Goal: Task Accomplishment & Management: Use online tool/utility

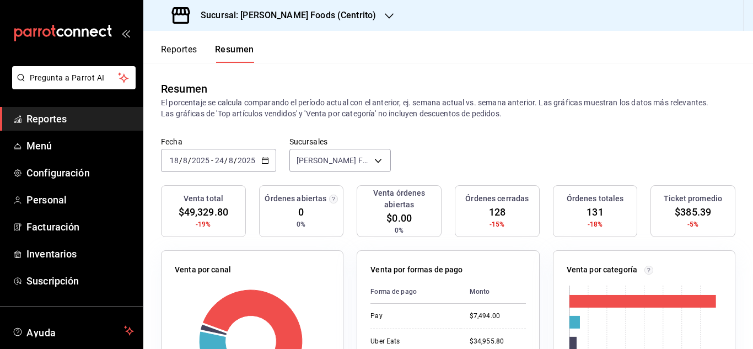
click at [266, 160] on icon "button" at bounding box center [265, 161] width 8 height 8
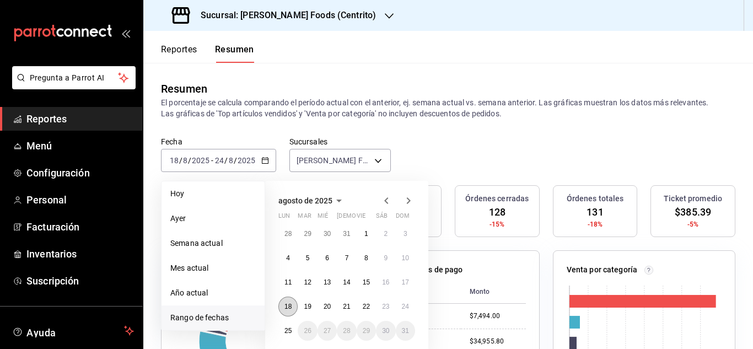
click at [288, 299] on button "18" at bounding box center [287, 307] width 19 height 20
click at [406, 308] on abbr "24" at bounding box center [405, 307] width 7 height 8
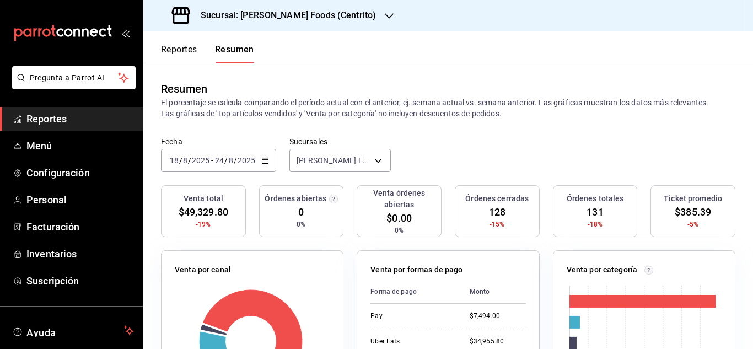
click at [264, 162] on icon "button" at bounding box center [265, 161] width 8 height 8
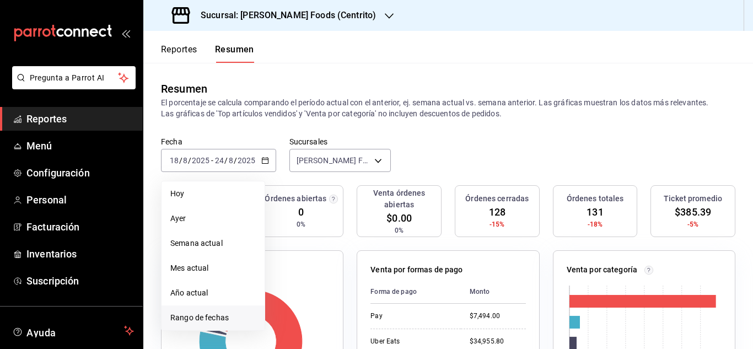
click at [220, 318] on span "Rango de fechas" at bounding box center [212, 318] width 85 height 12
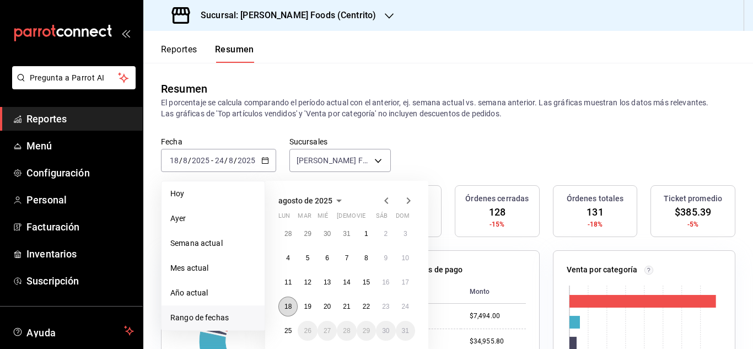
click at [289, 307] on abbr "18" at bounding box center [288, 307] width 7 height 8
click at [287, 302] on button "18" at bounding box center [287, 307] width 19 height 20
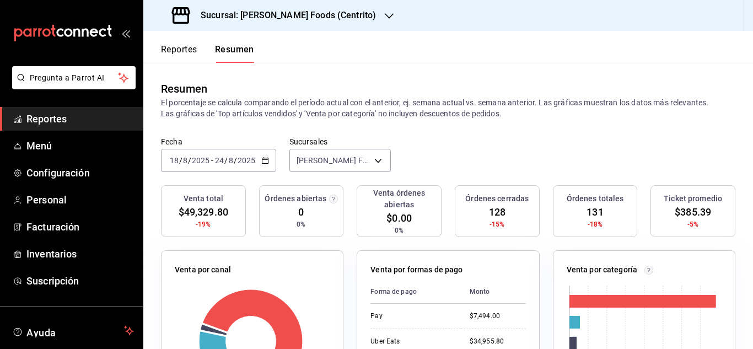
click at [60, 120] on span "Reportes" at bounding box center [80, 118] width 108 height 15
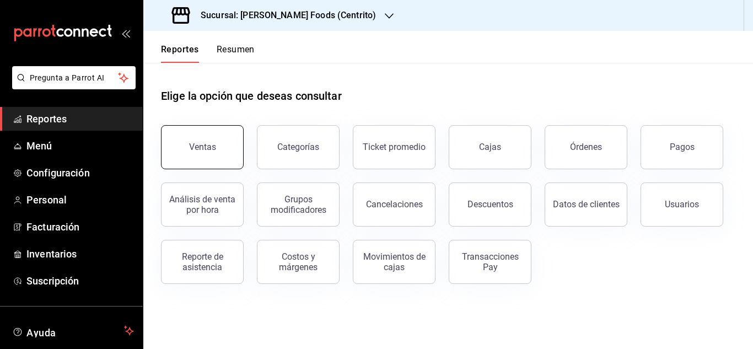
click at [229, 162] on button "Ventas" at bounding box center [202, 147] width 83 height 44
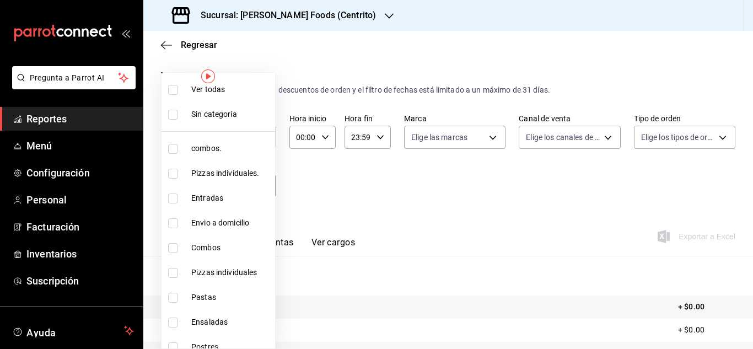
click at [264, 185] on body "Pregunta a Parrot AI Reportes Menú Configuración Personal Facturación Inventari…" at bounding box center [376, 174] width 753 height 349
click at [173, 151] on input "checkbox" at bounding box center [173, 149] width 10 height 10
checkbox input "true"
type input "c088a1a8-8630-4764-958b-953a4c05b1cf"
click at [176, 173] on input "checkbox" at bounding box center [173, 174] width 10 height 10
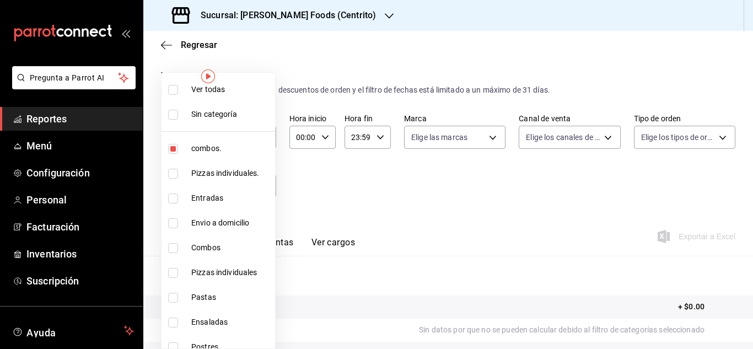
checkbox input "true"
type input "c088a1a8-8630-4764-958b-953a4c05b1cf,6a96dfc4-ee1d-4bef-9a2a-fa523acc11eb"
click at [176, 251] on input "checkbox" at bounding box center [173, 248] width 10 height 10
checkbox input "true"
type input "c088a1a8-8630-4764-958b-953a4c05b1cf,6a96dfc4-ee1d-4bef-9a2a-fa523acc11eb,8a6ed…"
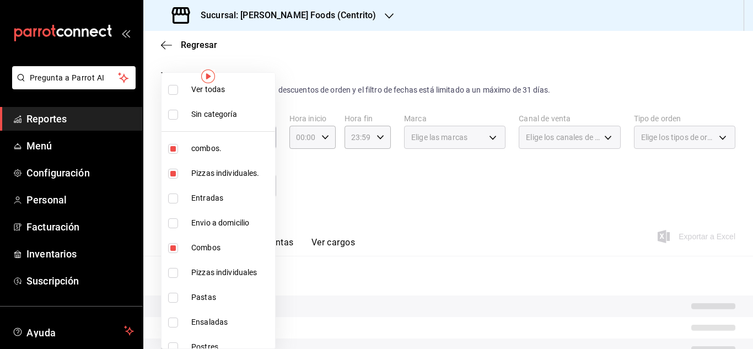
click at [175, 277] on input "checkbox" at bounding box center [173, 273] width 10 height 10
checkbox input "true"
type input "c088a1a8-8630-4764-958b-953a4c05b1cf,6a96dfc4-ee1d-4bef-9a2a-fa523acc11eb,8a6ed…"
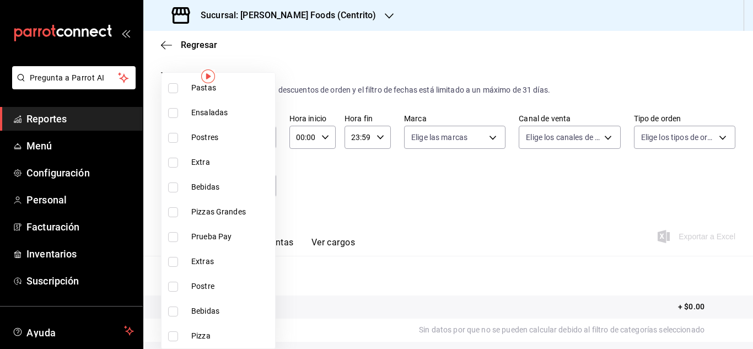
click at [171, 334] on input "checkbox" at bounding box center [173, 336] width 10 height 10
checkbox input "true"
type input "c088a1a8-8630-4764-958b-953a4c05b1cf,6a96dfc4-ee1d-4bef-9a2a-fa523acc11eb,8a6ed…"
click at [170, 210] on input "checkbox" at bounding box center [173, 212] width 10 height 10
checkbox input "true"
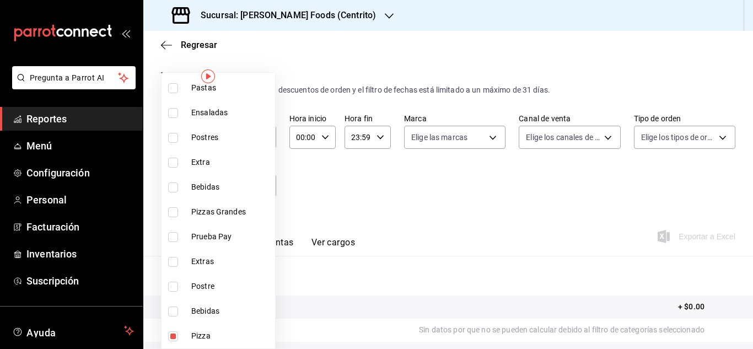
type input "c088a1a8-8630-4764-958b-953a4c05b1cf,6a96dfc4-ee1d-4bef-9a2a-fa523acc11eb,8a6ed…"
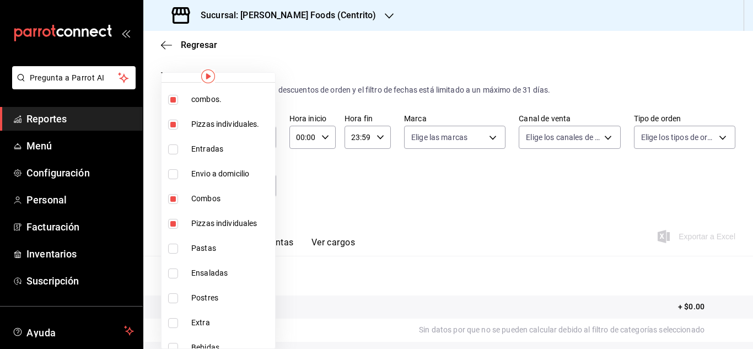
scroll to position [44, 0]
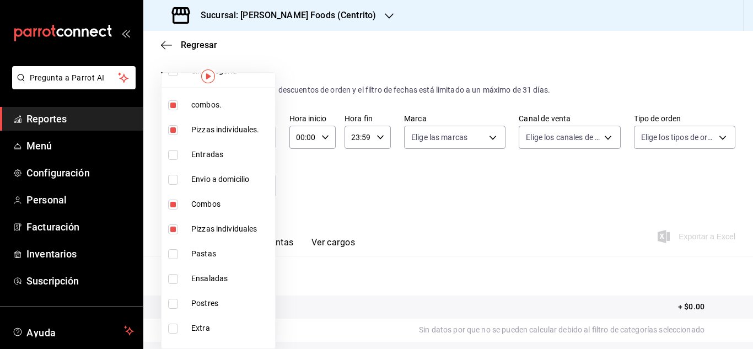
click at [410, 207] on div at bounding box center [376, 174] width 753 height 349
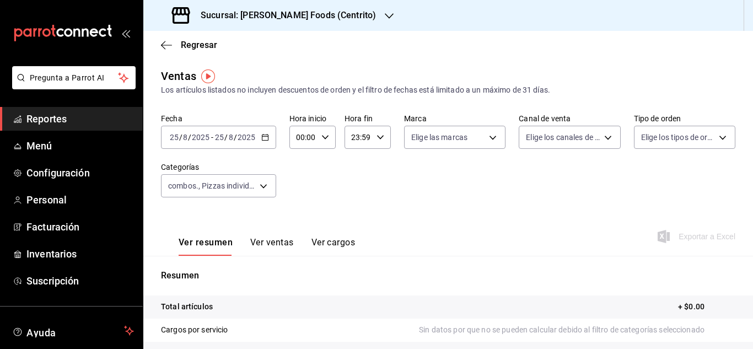
click at [269, 138] on div "2025-08-25 25 / 8 / 2025 - 2025-08-25 25 / 8 / 2025" at bounding box center [218, 137] width 115 height 23
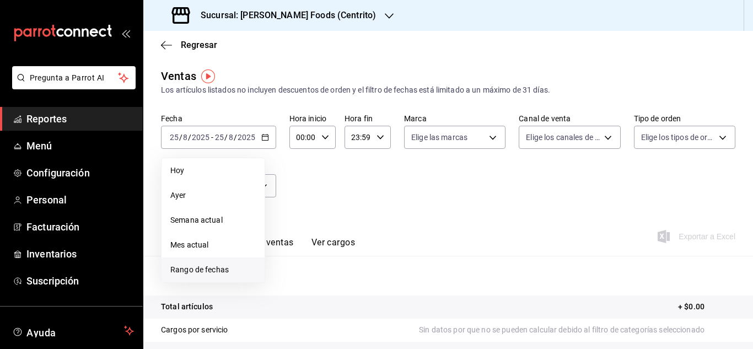
click at [230, 268] on span "Rango de fechas" at bounding box center [212, 270] width 85 height 12
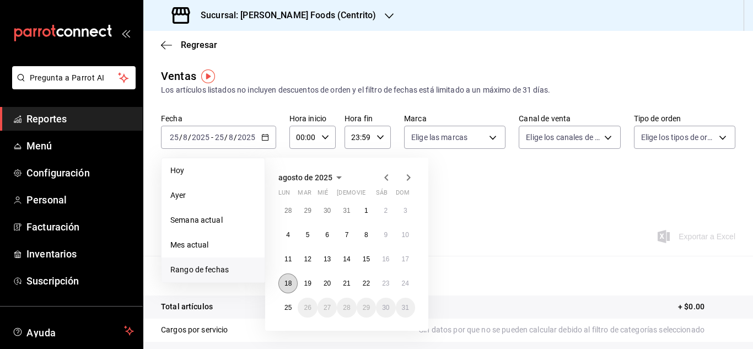
click at [289, 283] on abbr "18" at bounding box center [288, 284] width 7 height 8
click at [409, 277] on button "24" at bounding box center [405, 283] width 19 height 20
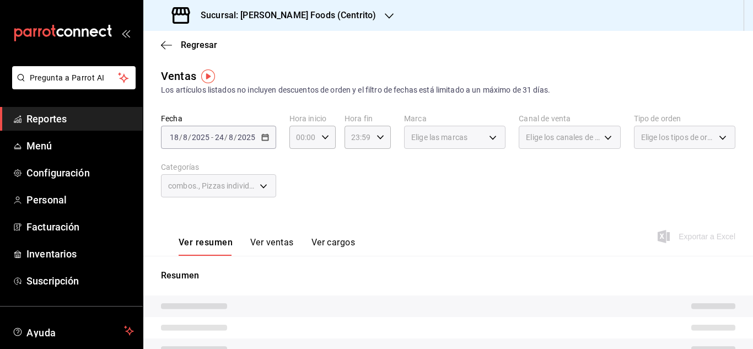
click at [600, 143] on div "Elige los canales de venta" at bounding box center [569, 137] width 101 height 23
click at [597, 94] on div "Los artículos listados no incluyen descuentos de orden y el filtro de fechas es…" at bounding box center [448, 90] width 575 height 12
click at [603, 162] on div "Fecha 2025-08-18 18 / 8 / 2025 - 2025-08-24 24 / 8 / 2025 Hora inicio 00:00 Hor…" at bounding box center [448, 162] width 575 height 97
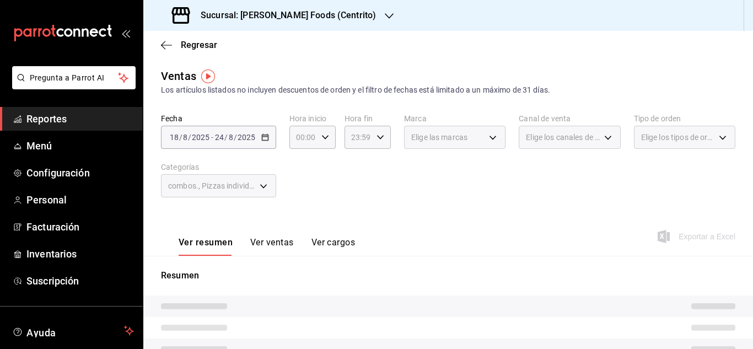
click at [603, 162] on div "Fecha 2025-08-18 18 / 8 / 2025 - 2025-08-24 24 / 8 / 2025 Hora inicio 00:00 Hor…" at bounding box center [448, 162] width 575 height 97
click at [600, 162] on div "Fecha 2025-08-18 18 / 8 / 2025 - 2025-08-24 24 / 8 / 2025 Hora inicio 00:00 Hor…" at bounding box center [448, 162] width 575 height 97
drag, startPoint x: 565, startPoint y: 169, endPoint x: 555, endPoint y: 169, distance: 10.5
click at [555, 169] on div "Fecha 2025-08-18 18 / 8 / 2025 - 2025-08-24 24 / 8 / 2025 Hora inicio 00:00 Hor…" at bounding box center [448, 162] width 575 height 97
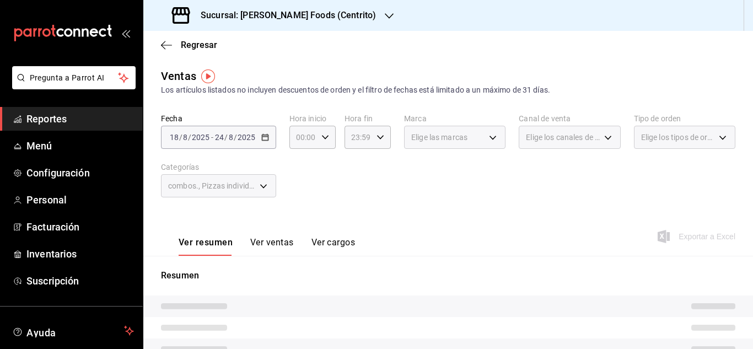
click at [555, 169] on div "Fecha 2025-08-18 18 / 8 / 2025 - 2025-08-24 24 / 8 / 2025 Hora inicio 00:00 Hor…" at bounding box center [448, 162] width 575 height 97
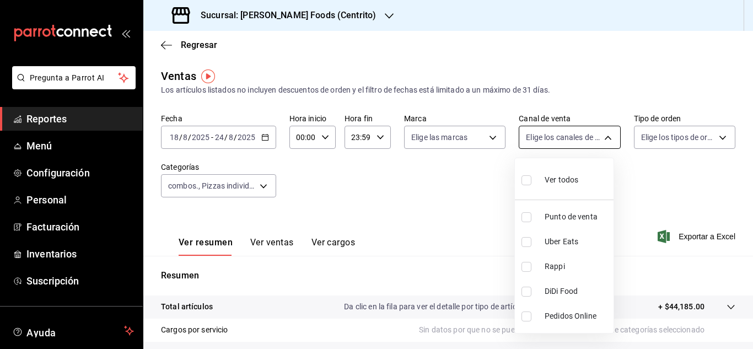
click at [598, 136] on body "Pregunta a Parrot AI Reportes Menú Configuración Personal Facturación Inventari…" at bounding box center [376, 174] width 753 height 349
click at [527, 266] on input "checkbox" at bounding box center [527, 267] width 10 height 10
checkbox input "true"
type input "RAPPI"
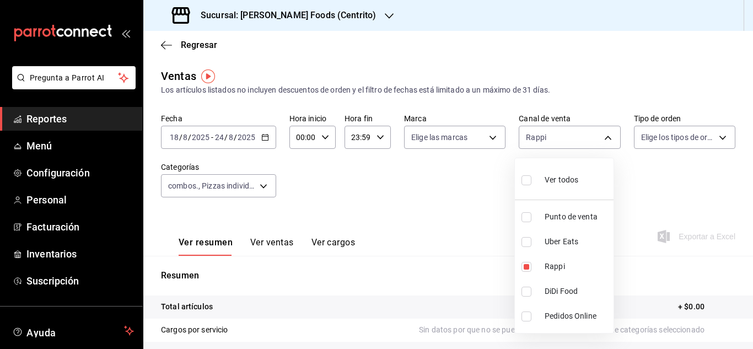
click at [409, 205] on div at bounding box center [376, 174] width 753 height 349
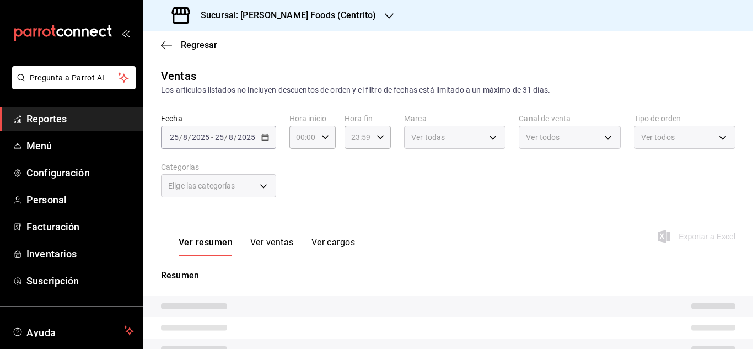
type input "c088a1a8-8630-4764-958b-953a4c05b1cf,6a96dfc4-ee1d-4bef-9a2a-fa523acc11eb,8a6ed…"
type input "RAPPI"
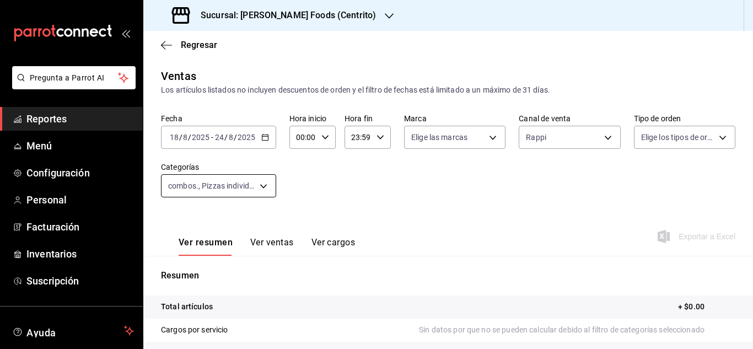
click at [257, 185] on body "Pregunta a Parrot AI Reportes Menú Configuración Personal Facturación Inventari…" at bounding box center [376, 174] width 753 height 349
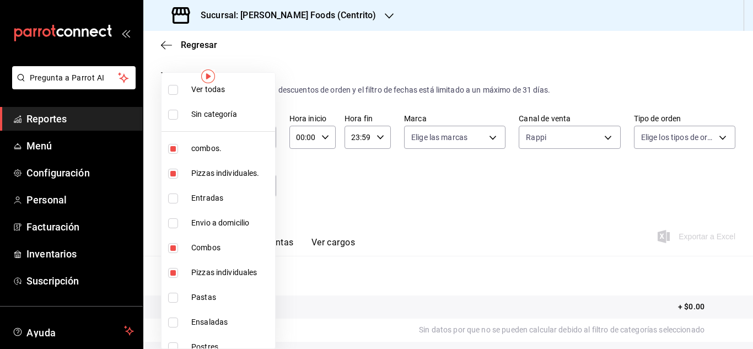
click at [311, 212] on div at bounding box center [376, 174] width 753 height 349
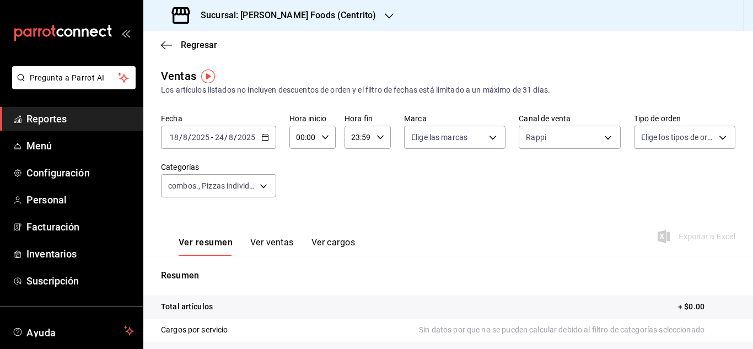
click at [264, 135] on icon "button" at bounding box center [265, 137] width 8 height 8
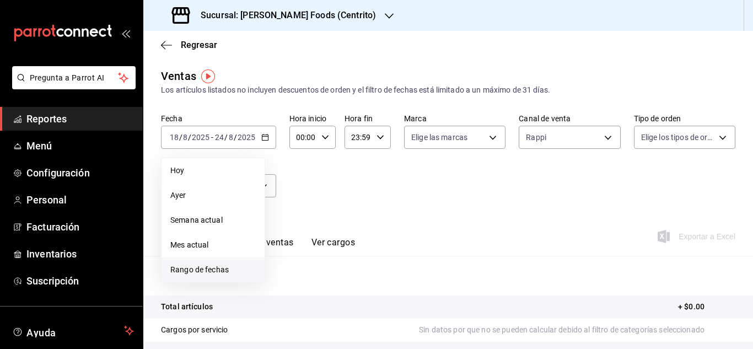
click at [212, 270] on span "Rango de fechas" at bounding box center [212, 270] width 85 height 12
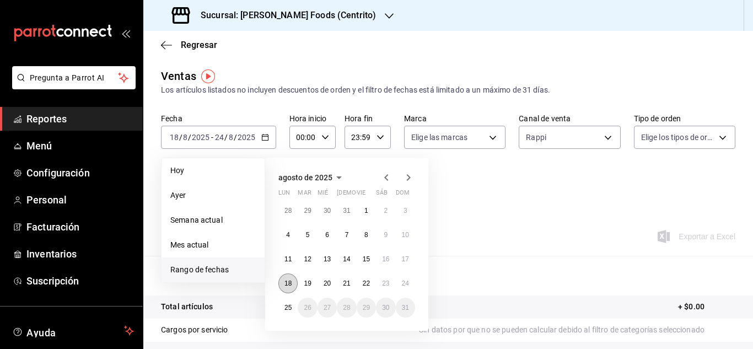
click at [294, 287] on button "18" at bounding box center [287, 283] width 19 height 20
click at [407, 289] on button "24" at bounding box center [405, 283] width 19 height 20
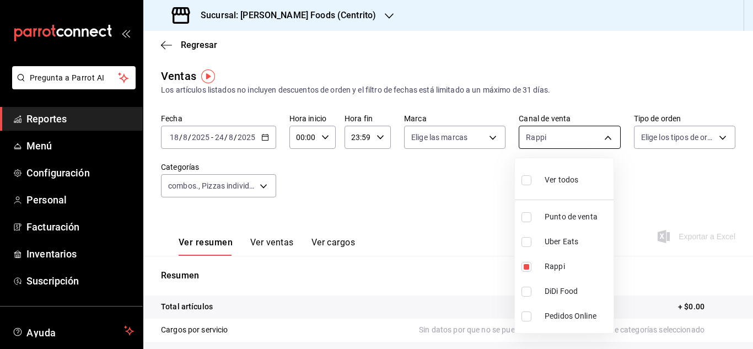
click at [604, 133] on body "Pregunta a Parrot AI Reportes Menú Configuración Personal Facturación Inventari…" at bounding box center [376, 174] width 753 height 349
click at [523, 245] on input "checkbox" at bounding box center [527, 242] width 10 height 10
checkbox input "true"
type input "RAPPI,UBER_EATS"
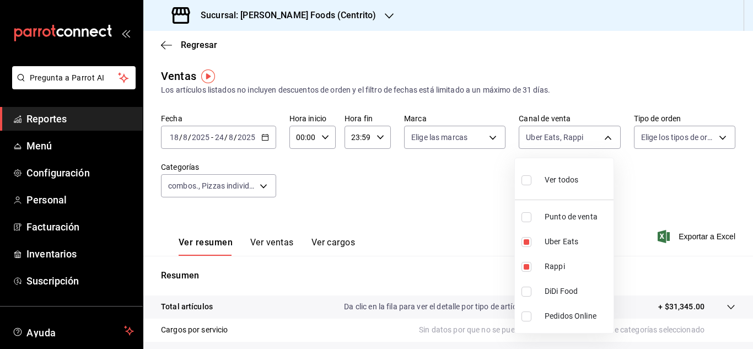
click at [528, 271] on input "checkbox" at bounding box center [527, 267] width 10 height 10
checkbox input "false"
type input "UBER_EATS"
click at [528, 241] on input "checkbox" at bounding box center [527, 242] width 10 height 10
checkbox input "false"
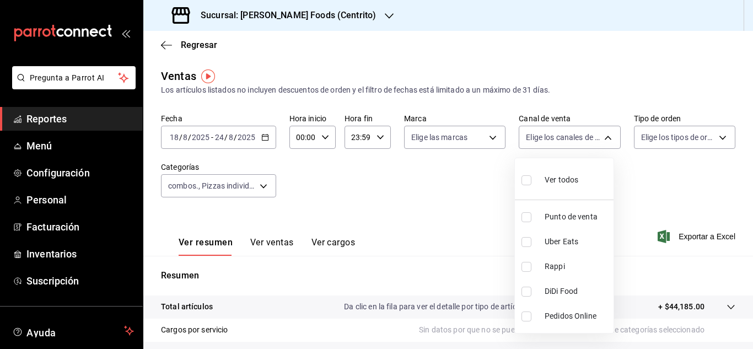
click at [529, 216] on input "checkbox" at bounding box center [527, 217] width 10 height 10
checkbox input "true"
type input "PARROT"
click at [529, 216] on input "checkbox" at bounding box center [527, 217] width 10 height 10
checkbox input "false"
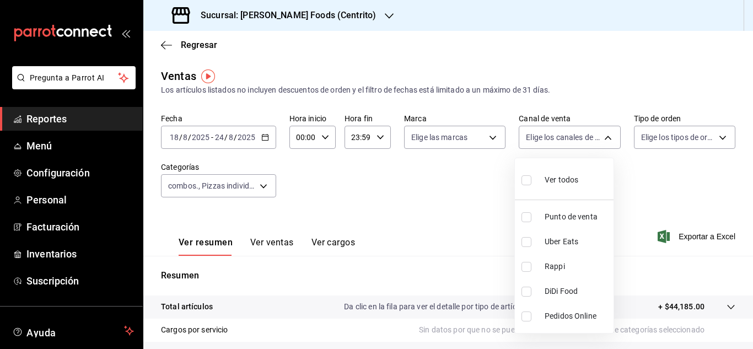
click at [526, 292] on input "checkbox" at bounding box center [527, 292] width 10 height 10
checkbox input "true"
type input "DIDI_FOOD"
click at [526, 292] on input "checkbox" at bounding box center [527, 292] width 10 height 10
checkbox input "false"
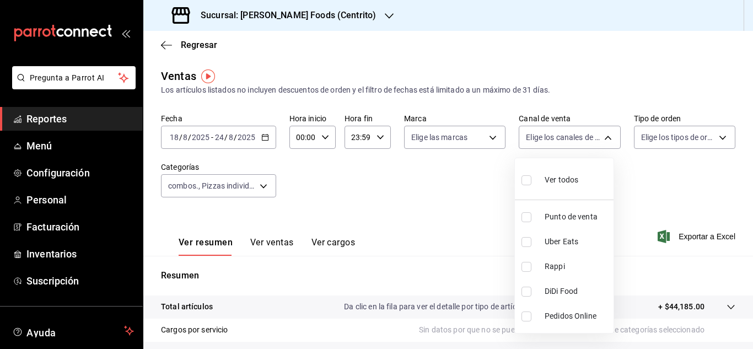
click at [527, 269] on input "checkbox" at bounding box center [527, 267] width 10 height 10
checkbox input "true"
type input "RAPPI"
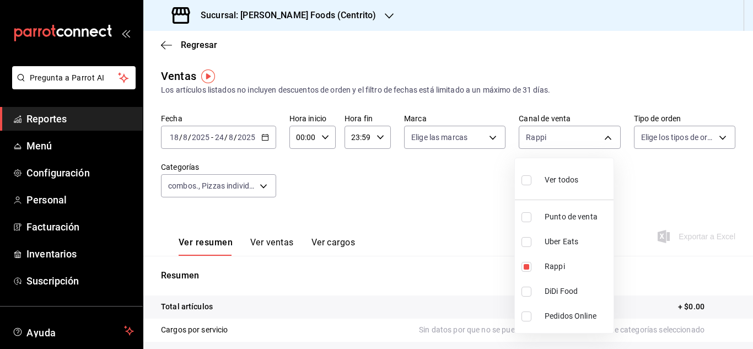
click at [475, 249] on div at bounding box center [376, 174] width 753 height 349
